Goal: Communication & Community: Answer question/provide support

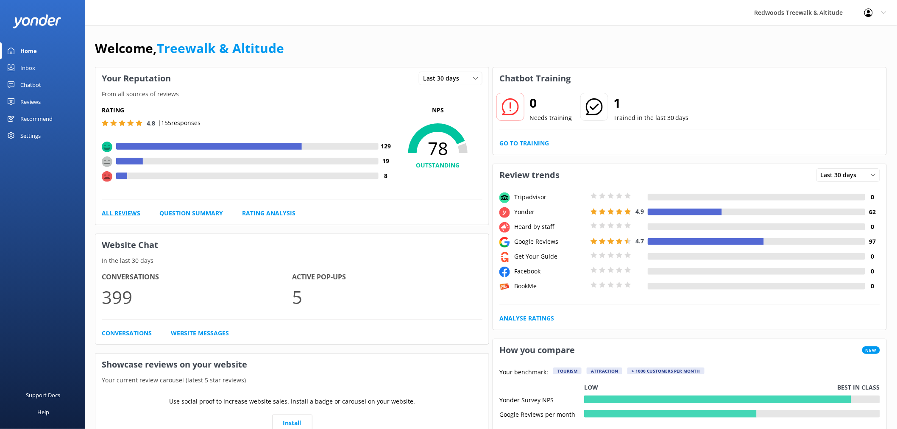
click at [121, 218] on link "All Reviews" at bounding box center [121, 213] width 39 height 9
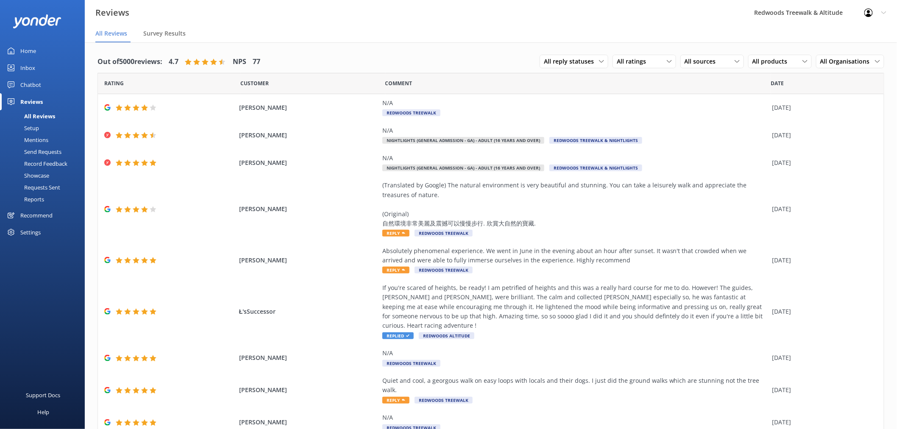
click at [44, 65] on link "Inbox" at bounding box center [42, 67] width 85 height 17
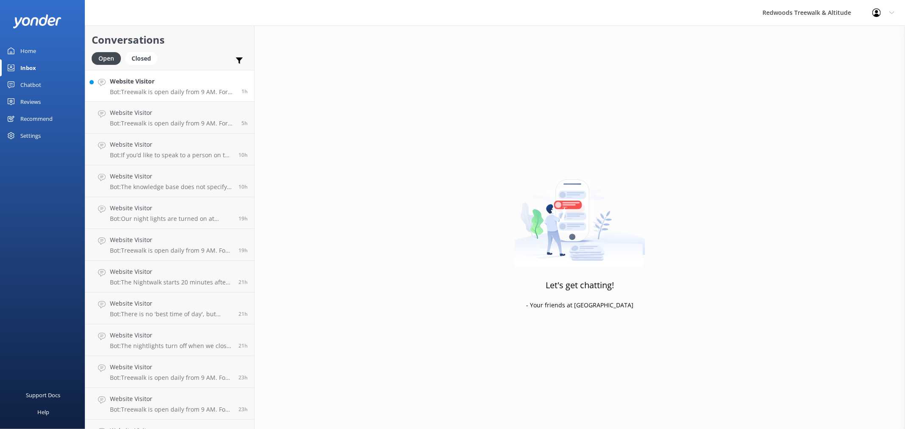
click at [180, 91] on p "Bot: Treewalk is open daily from 9 AM. For last ticket sold times, please check…" at bounding box center [172, 92] width 125 height 8
